Goal: Check status: Check status

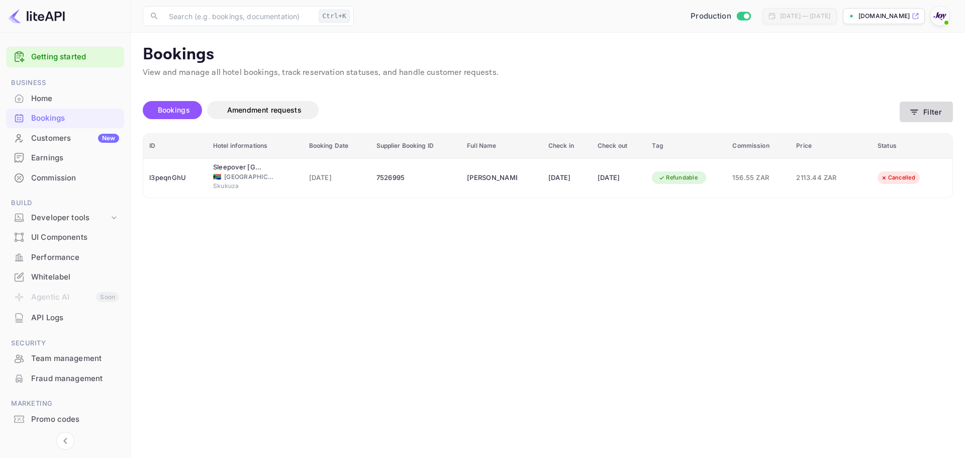
click at [909, 113] on icon "button" at bounding box center [914, 112] width 10 height 10
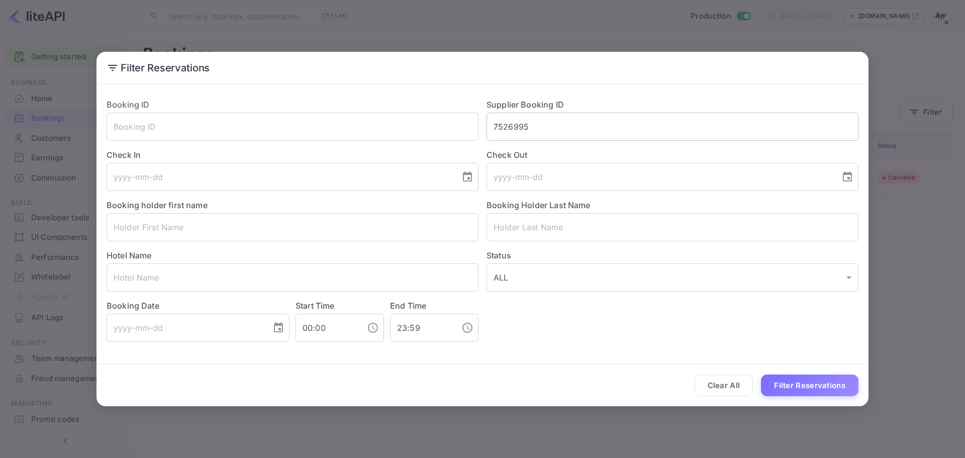
click at [506, 120] on input "7526995" at bounding box center [672, 127] width 372 height 28
click at [507, 120] on input "7526995" at bounding box center [672, 127] width 372 height 28
paste input "9097259330"
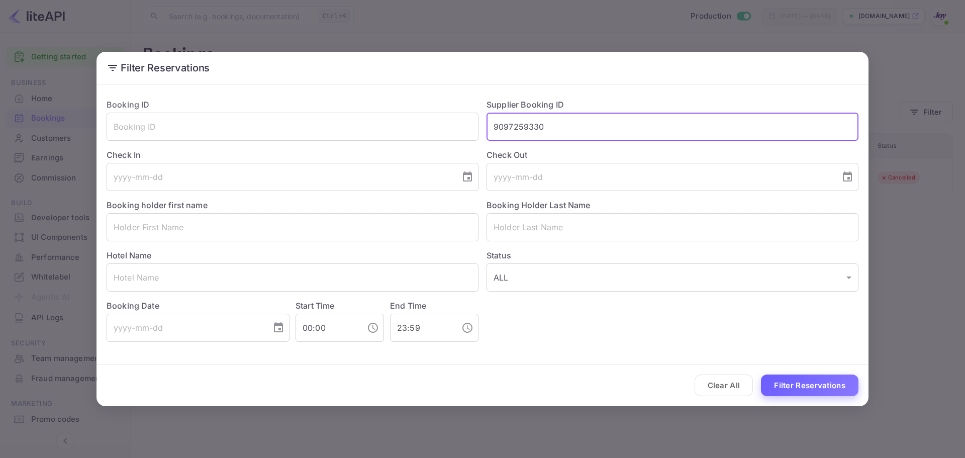
type input "9097259330"
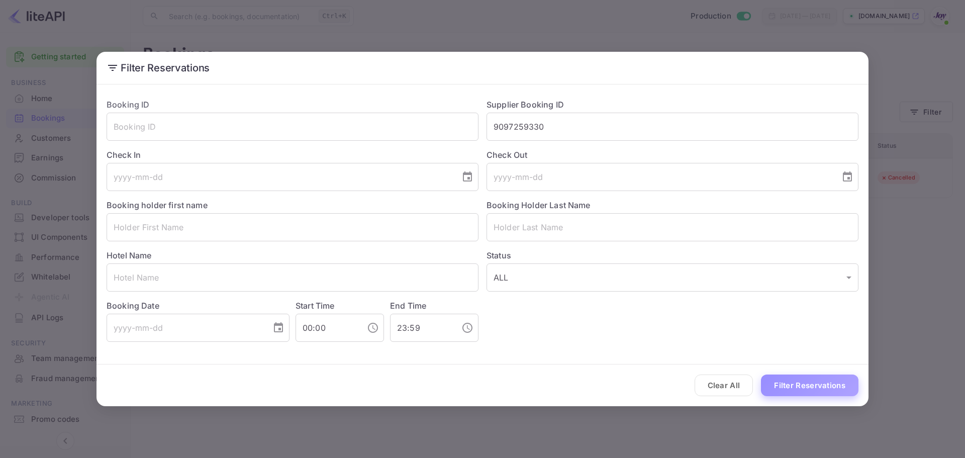
click at [788, 388] on button "Filter Reservations" at bounding box center [809, 385] width 97 height 22
click at [914, 214] on div "Filter Reservations Booking ID ​ Supplier Booking ID 9097259330 ​ Check In ​ Ch…" at bounding box center [482, 229] width 965 height 458
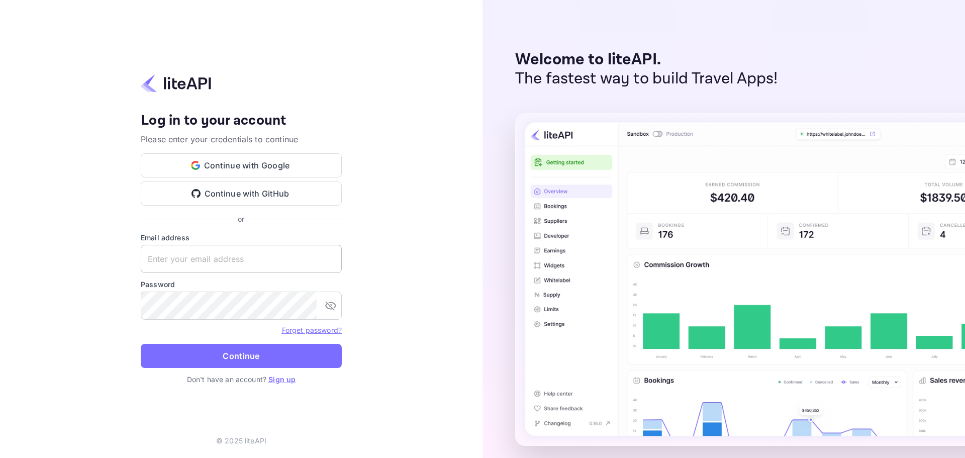
click at [282, 260] on input "text" at bounding box center [241, 259] width 201 height 28
paste input "[EMAIL_ADDRESS][DOMAIN_NAME]"
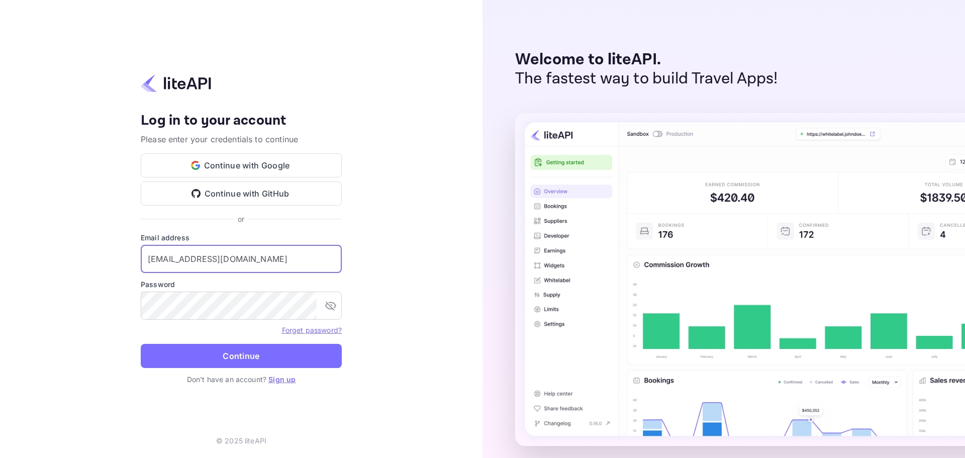
type input "[EMAIL_ADDRESS][DOMAIN_NAME]"
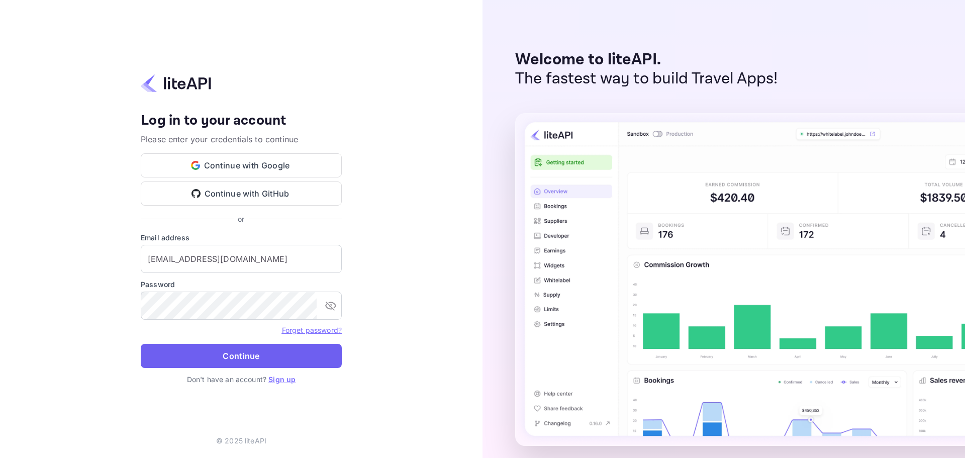
click at [244, 354] on button "Continue" at bounding box center [241, 356] width 201 height 24
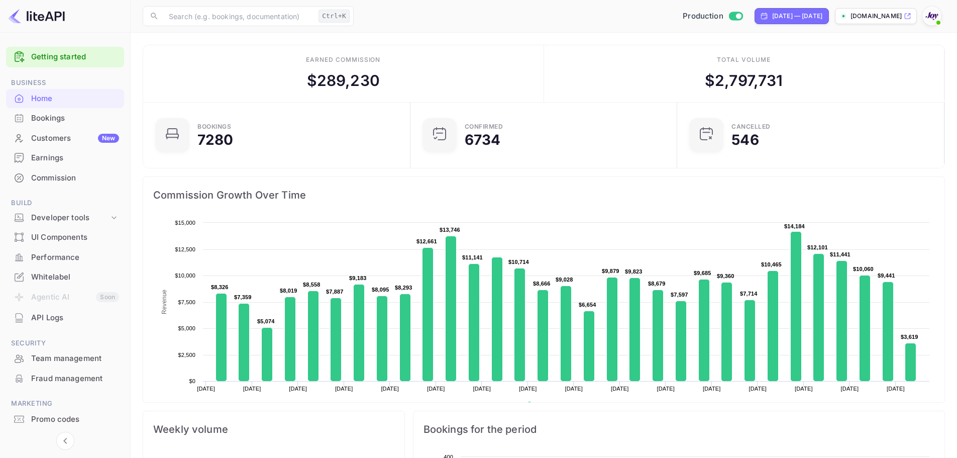
scroll to position [156, 253]
click at [32, 115] on div "Bookings" at bounding box center [75, 119] width 88 height 12
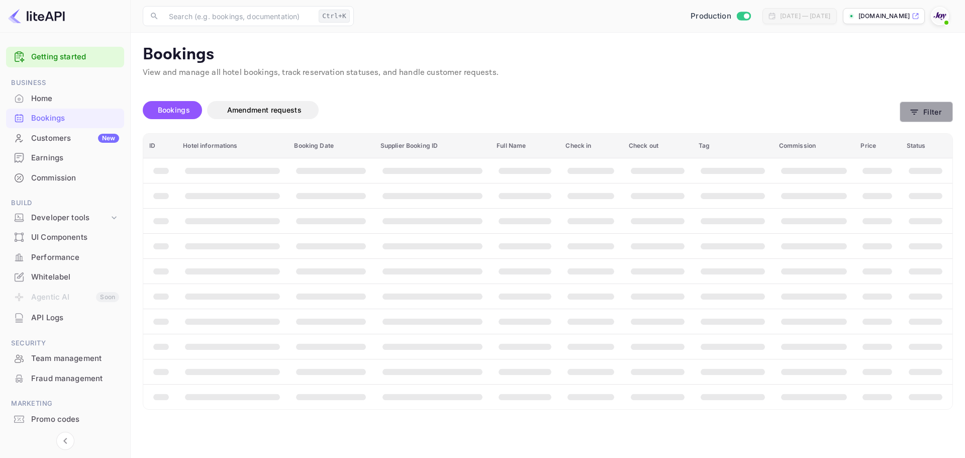
click at [917, 113] on icon "button" at bounding box center [914, 112] width 10 height 10
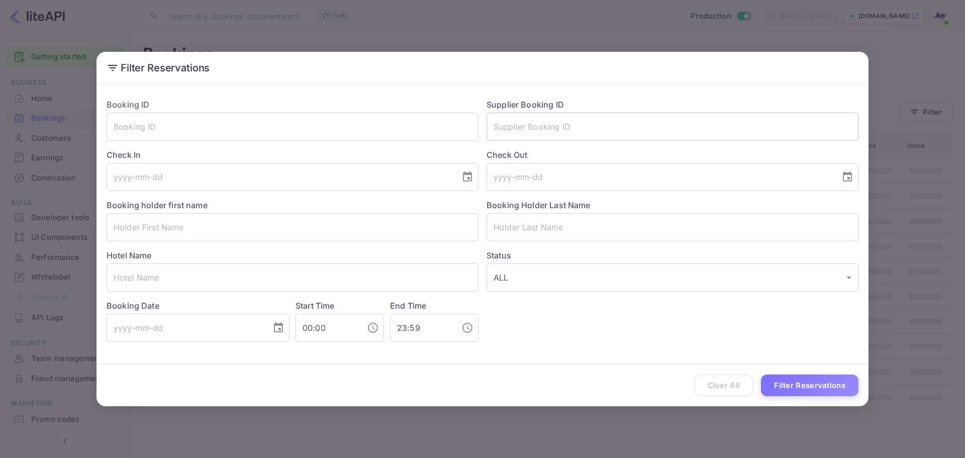
click at [558, 127] on input "text" at bounding box center [672, 127] width 372 height 28
paste input "9097259330"
click at [785, 384] on button "Filter Reservations" at bounding box center [809, 385] width 97 height 22
click at [526, 125] on input "9097259330" at bounding box center [672, 127] width 372 height 28
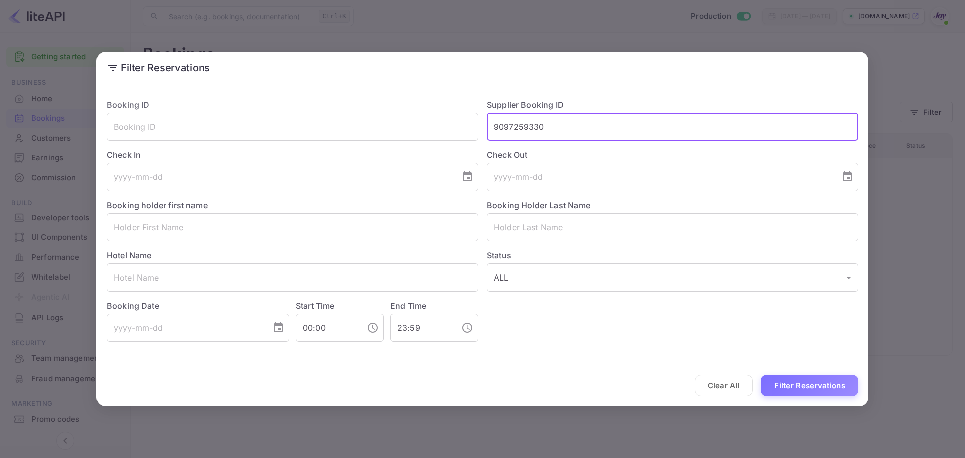
paste input "271996"
type input "9271996"
click at [825, 390] on button "Filter Reservations" at bounding box center [809, 385] width 97 height 22
